Goal: Navigation & Orientation: Find specific page/section

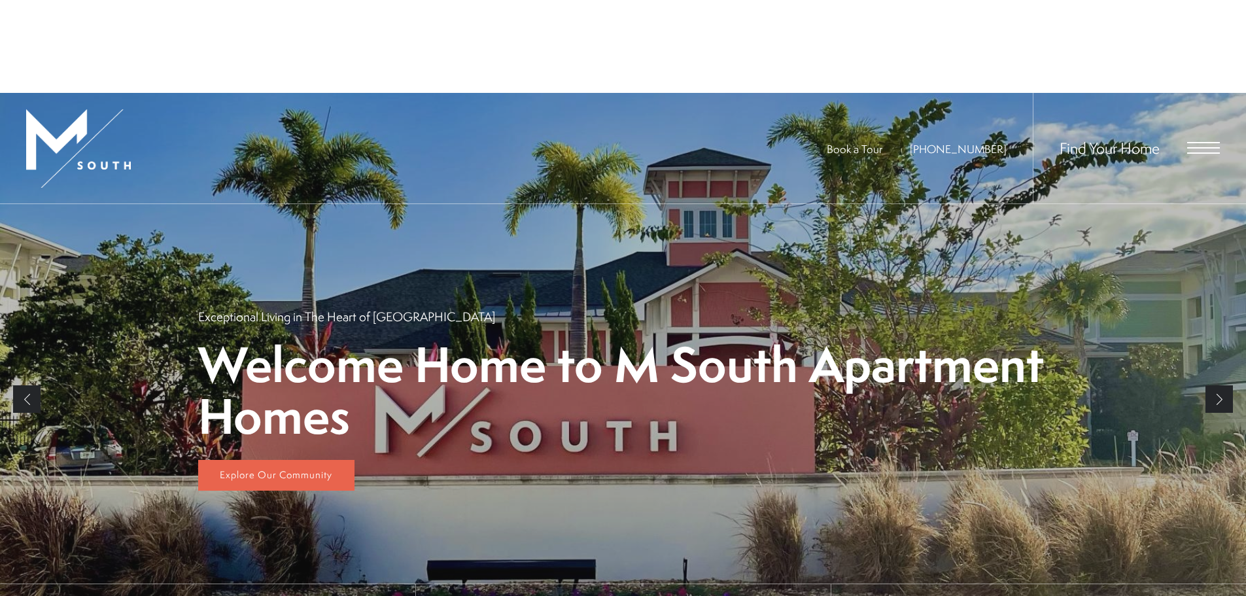
scroll to position [114, 0]
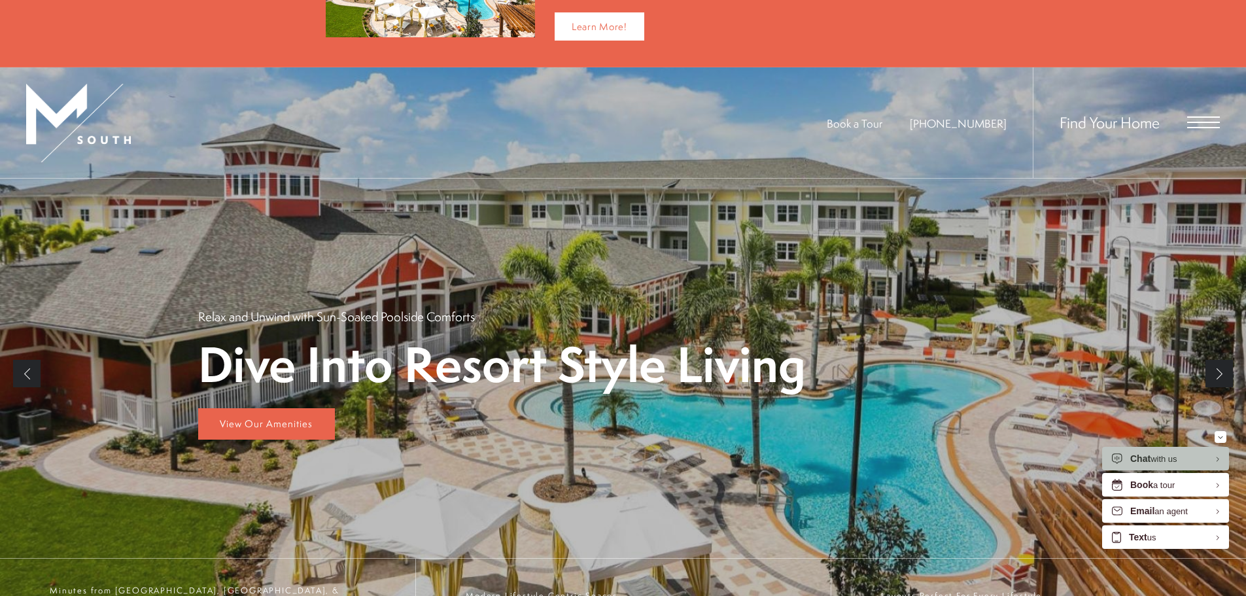
click at [1191, 122] on span "Open Menu" at bounding box center [1203, 122] width 33 height 1
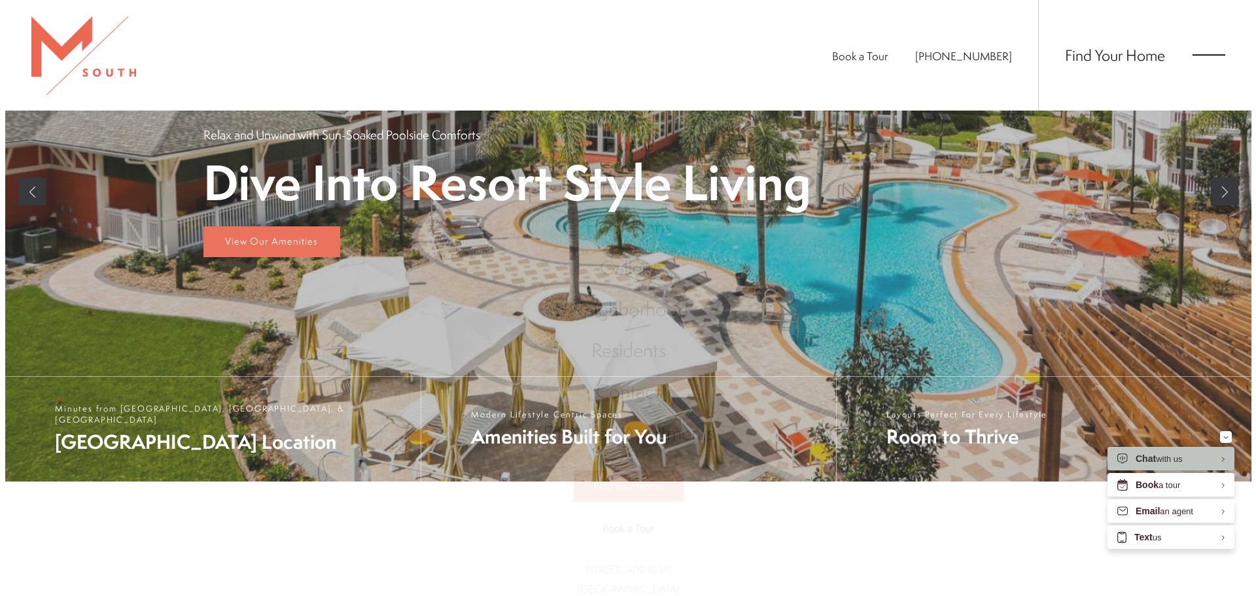
scroll to position [0, 0]
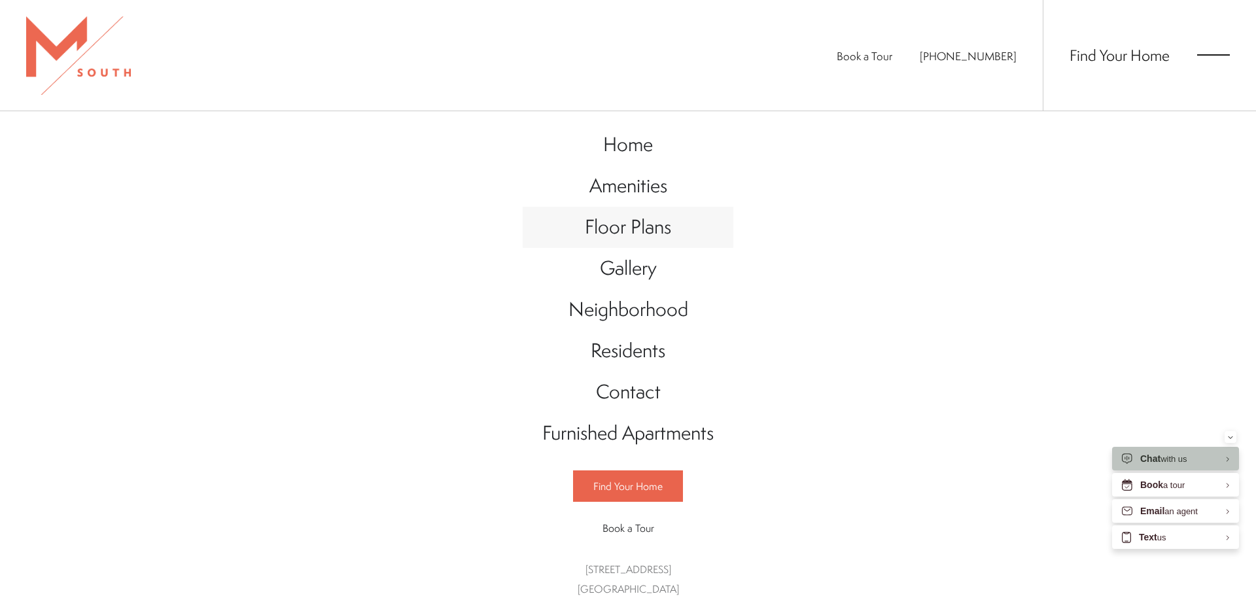
click at [609, 217] on span "Floor Plans" at bounding box center [628, 226] width 86 height 27
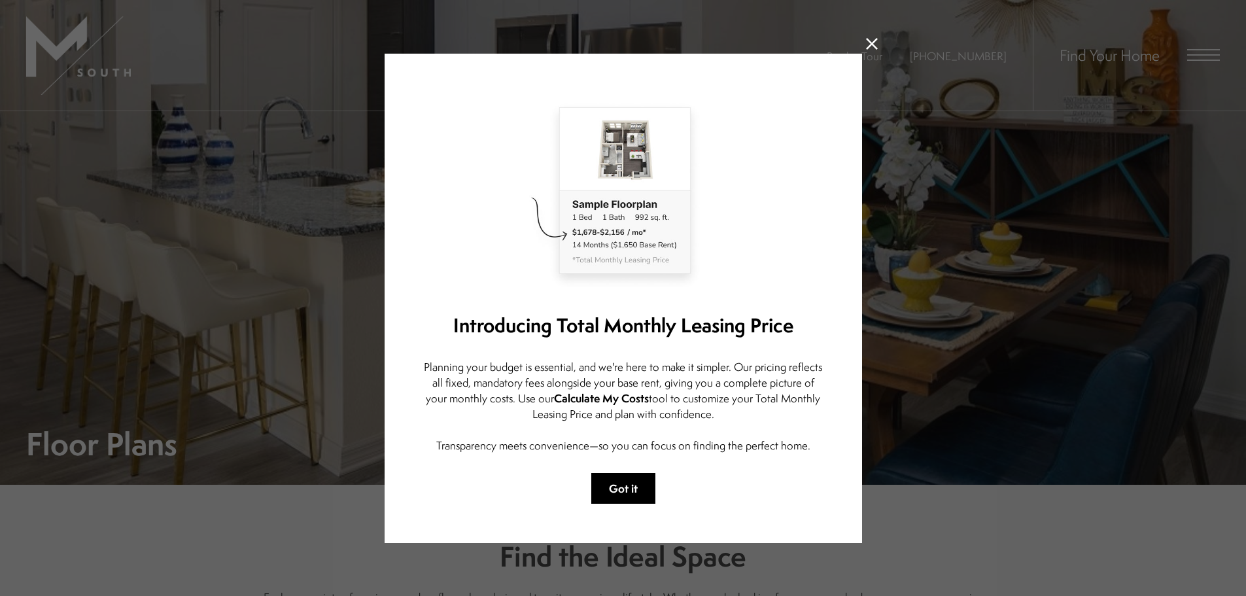
click at [634, 493] on button "Got it" at bounding box center [623, 488] width 64 height 31
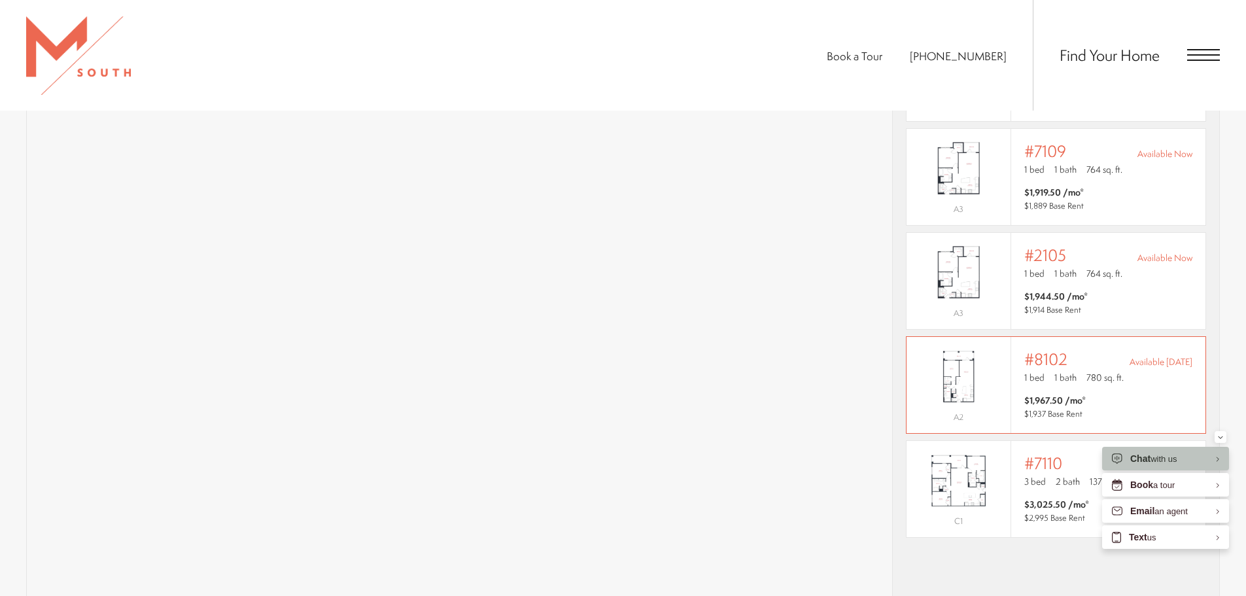
scroll to position [1194, 0]
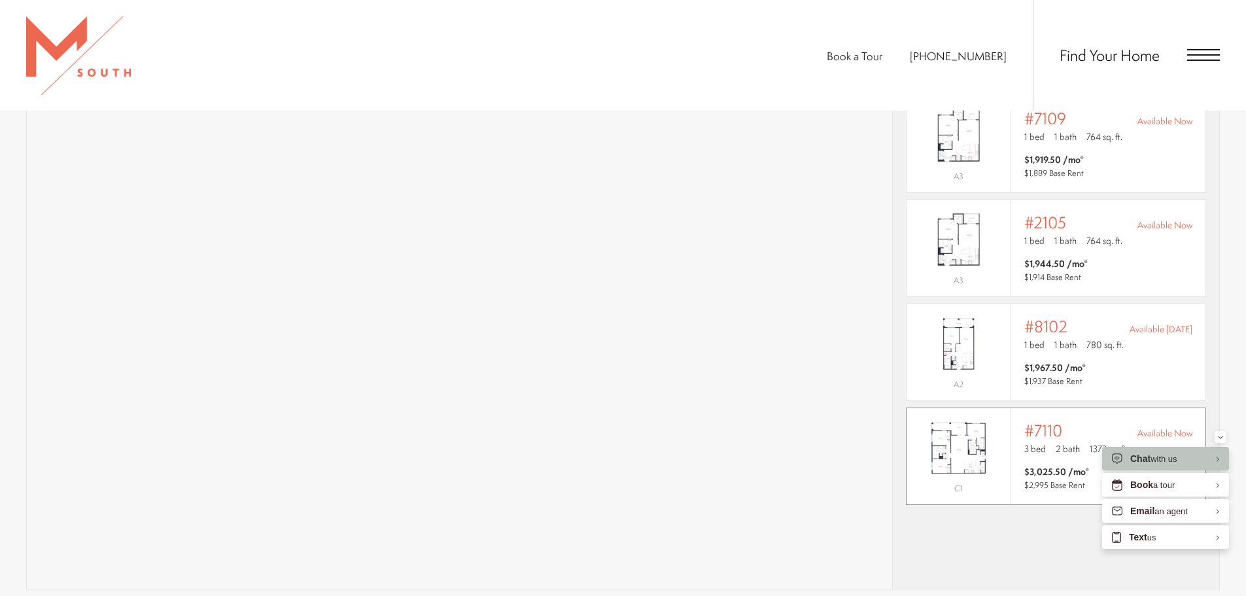
click at [1037, 445] on div "Outside price filter range #7110 Available Now 3 bed 2 bath 1373 sq. ft. $3,025…" at bounding box center [1108, 456] width 168 height 70
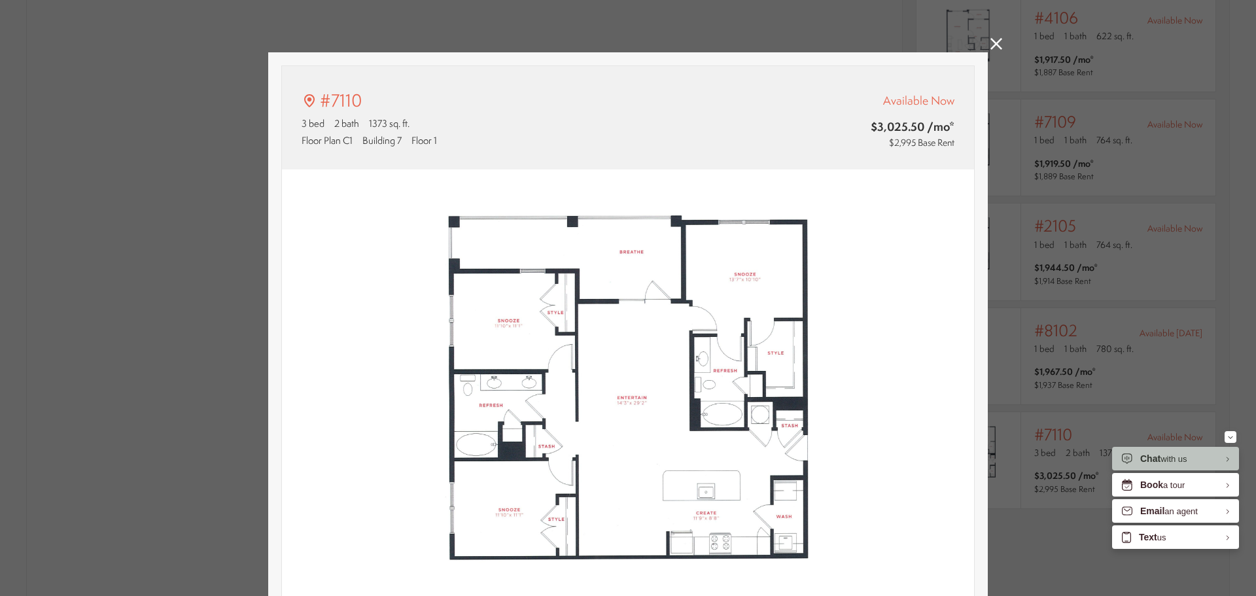
type input "**********"
click at [990, 44] on icon at bounding box center [996, 44] width 12 height 12
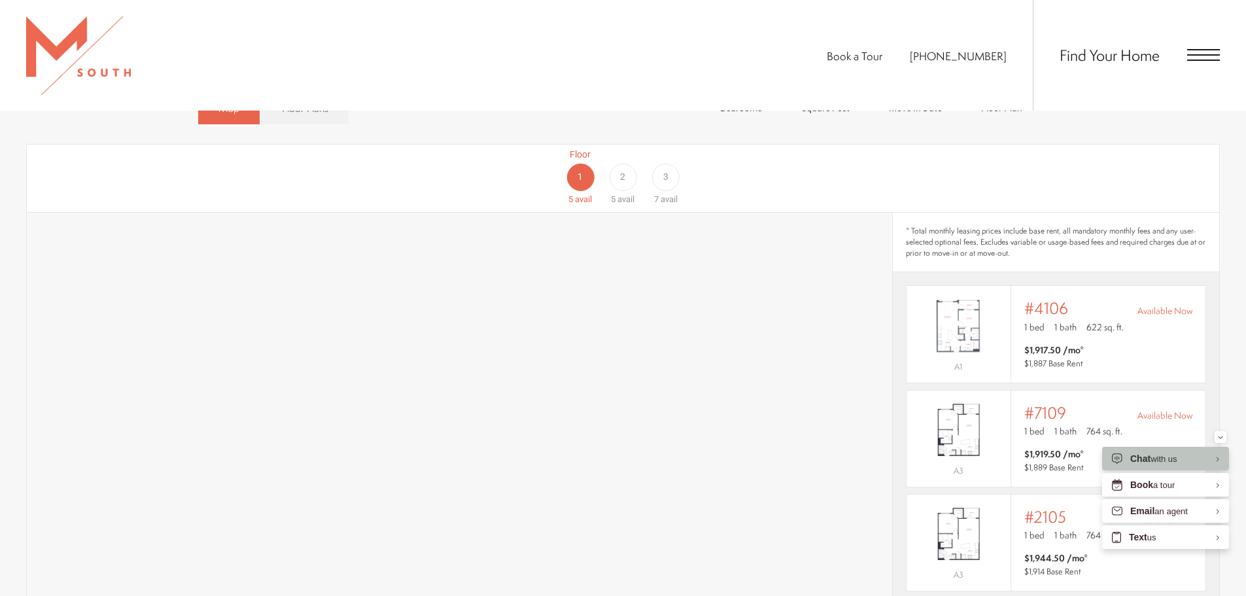
scroll to position [932, 0]
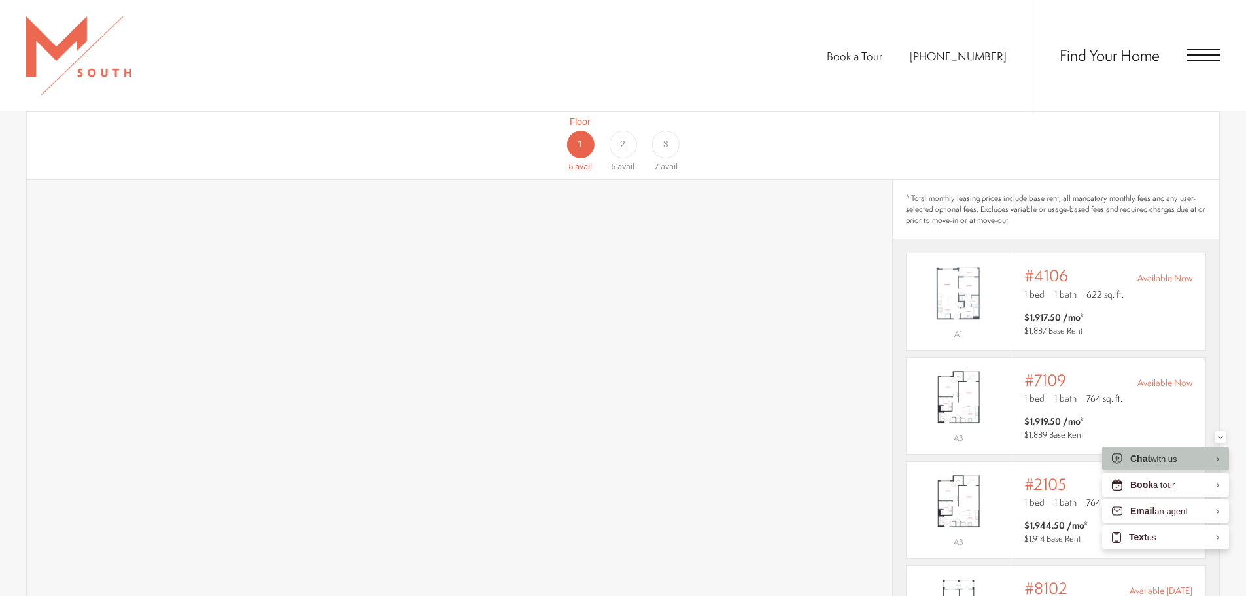
click at [665, 137] on span "3" at bounding box center [665, 144] width 5 height 14
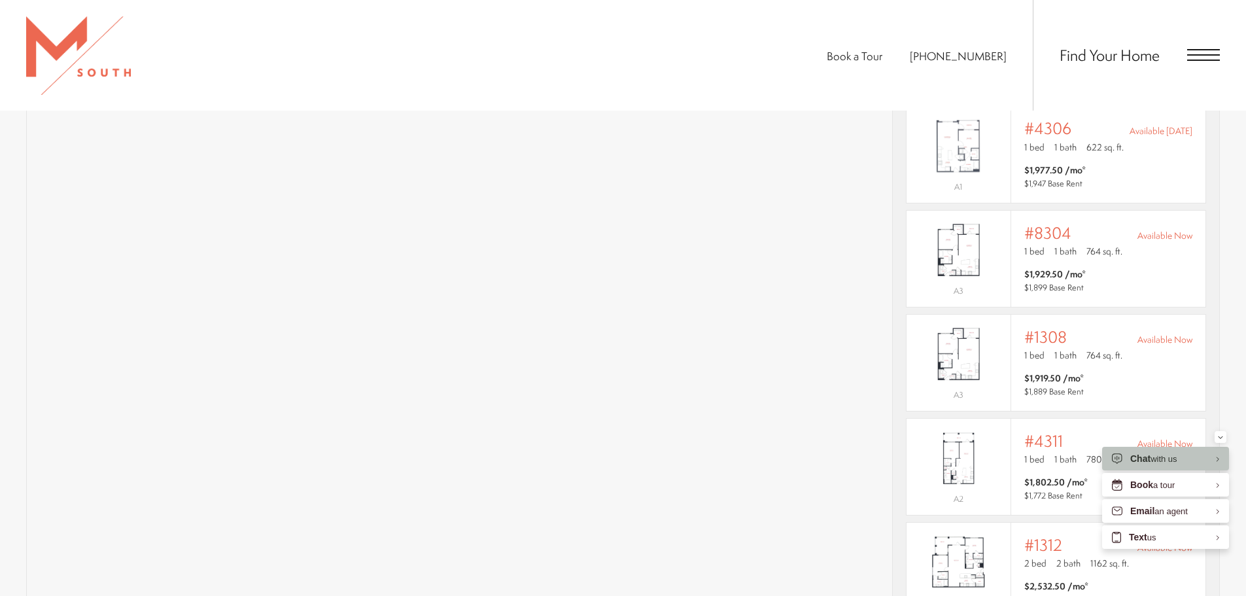
scroll to position [1096, 0]
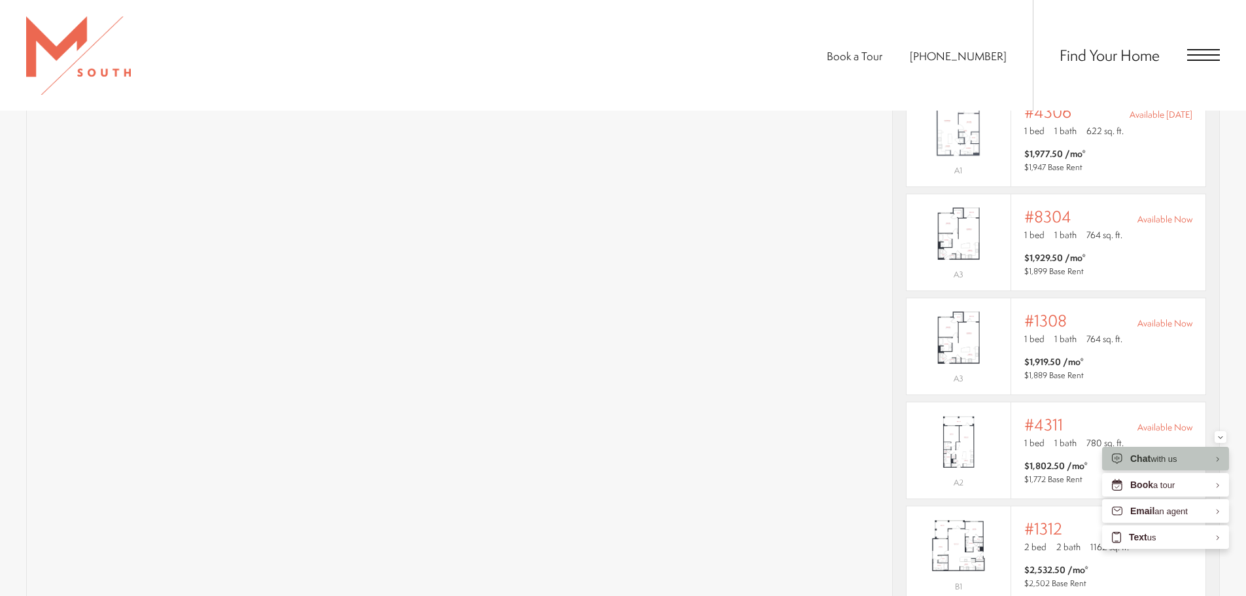
click at [1195, 64] on div "Find Your Home" at bounding box center [1126, 55] width 187 height 111
click at [1199, 52] on span "Open Menu" at bounding box center [1203, 55] width 33 height 12
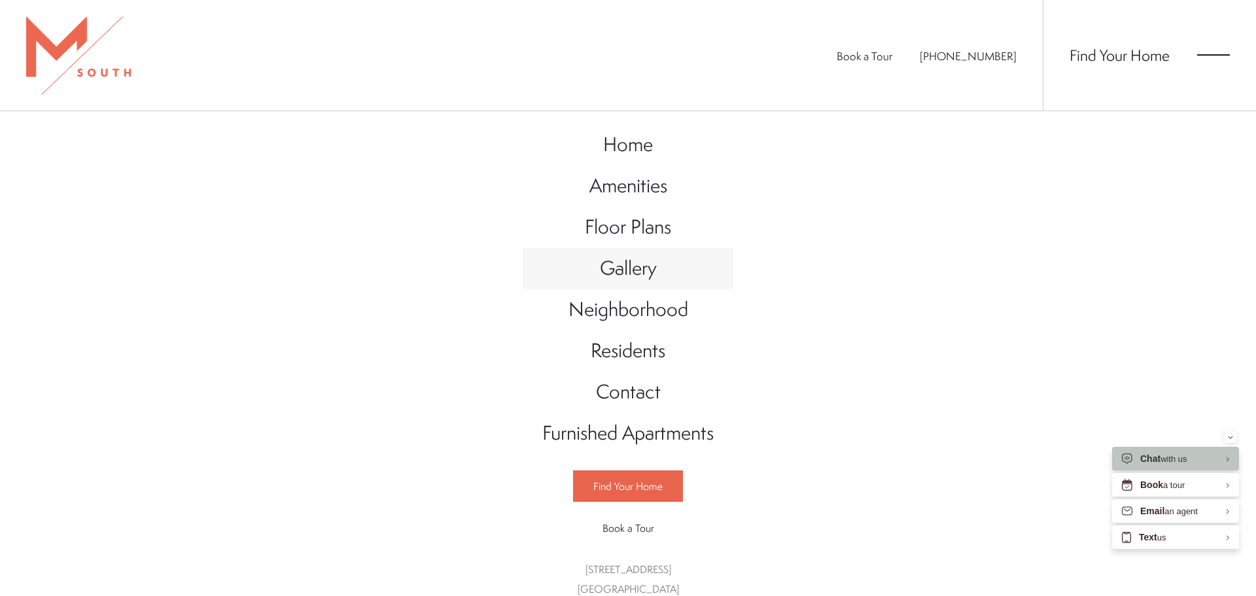
click at [605, 264] on span "Gallery" at bounding box center [628, 267] width 57 height 27
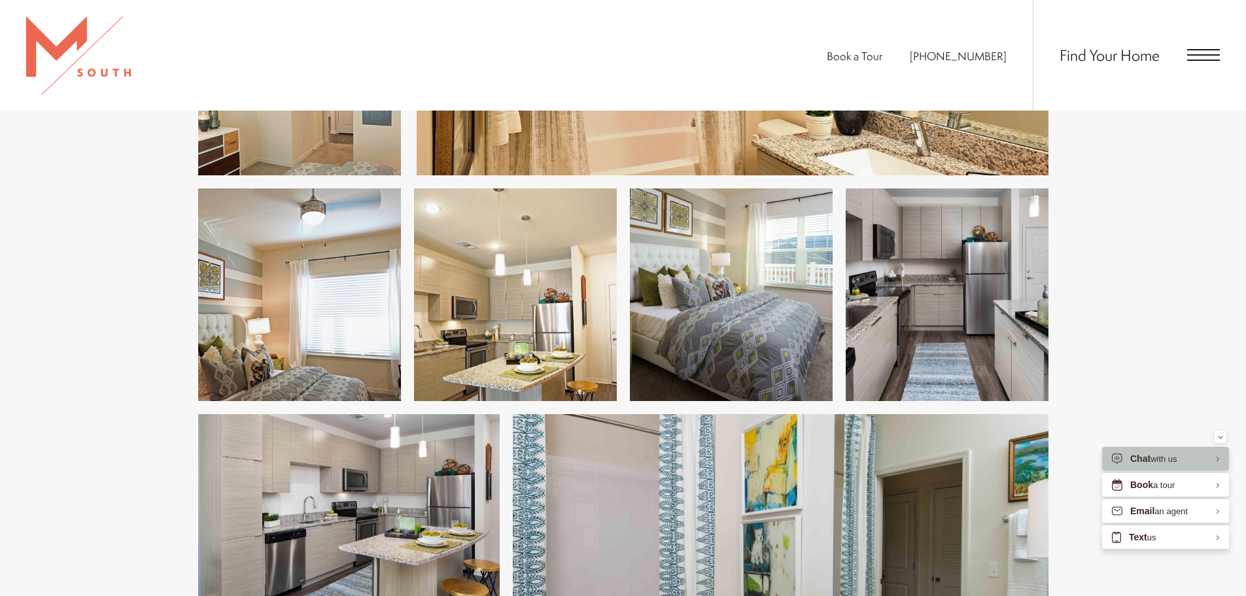
scroll to position [1717, 0]
